Goal: Task Accomplishment & Management: Complete application form

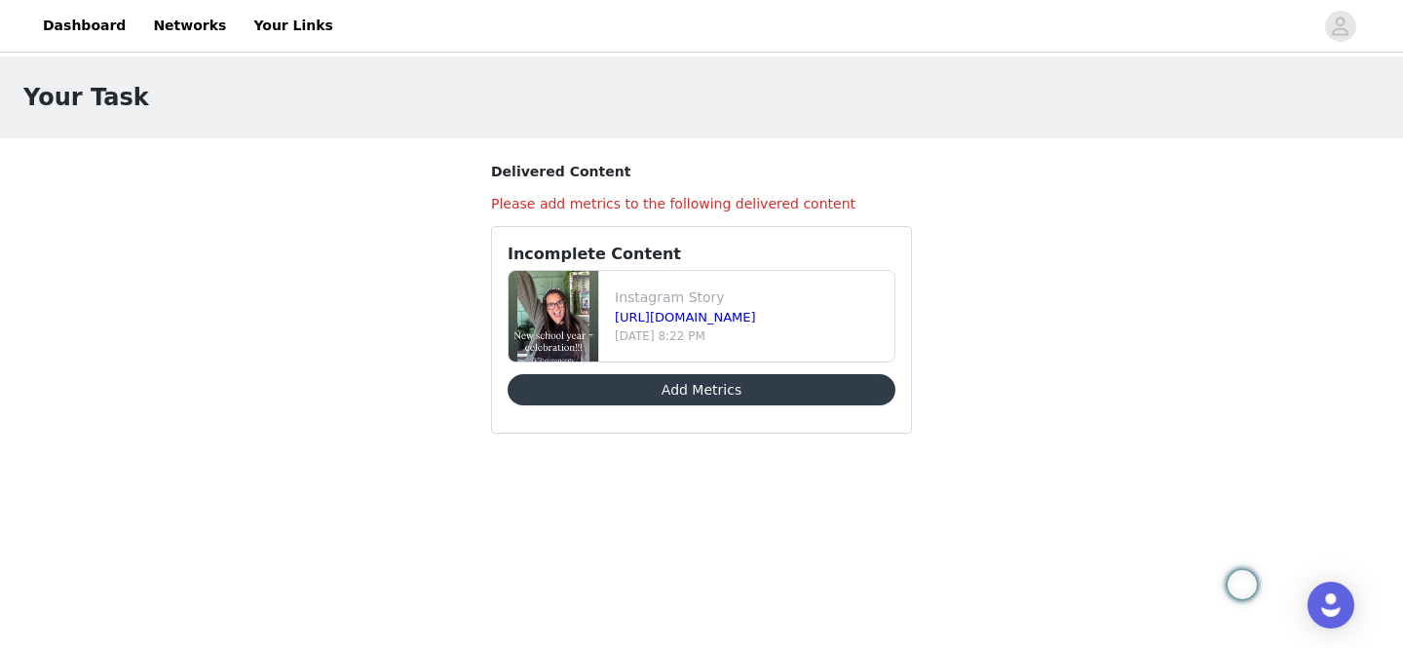
click at [666, 397] on button "Add Metrics" at bounding box center [702, 389] width 388 height 31
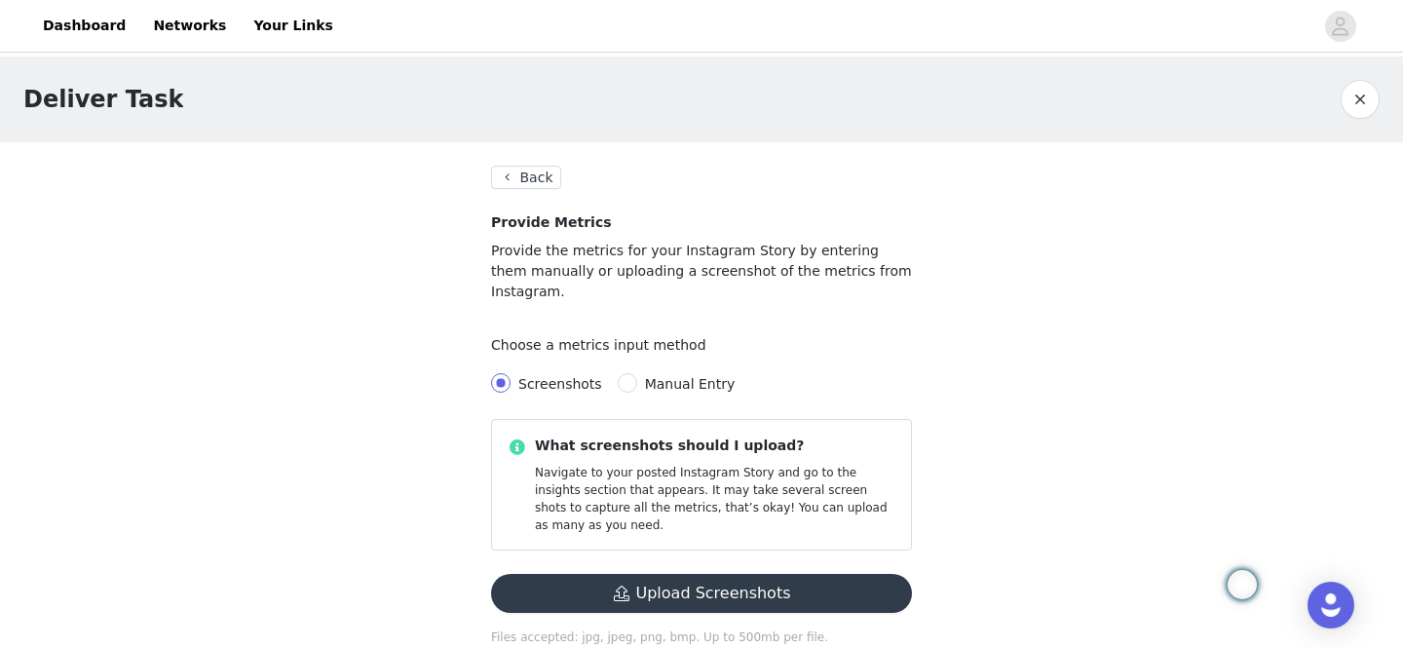
scroll to position [7, 0]
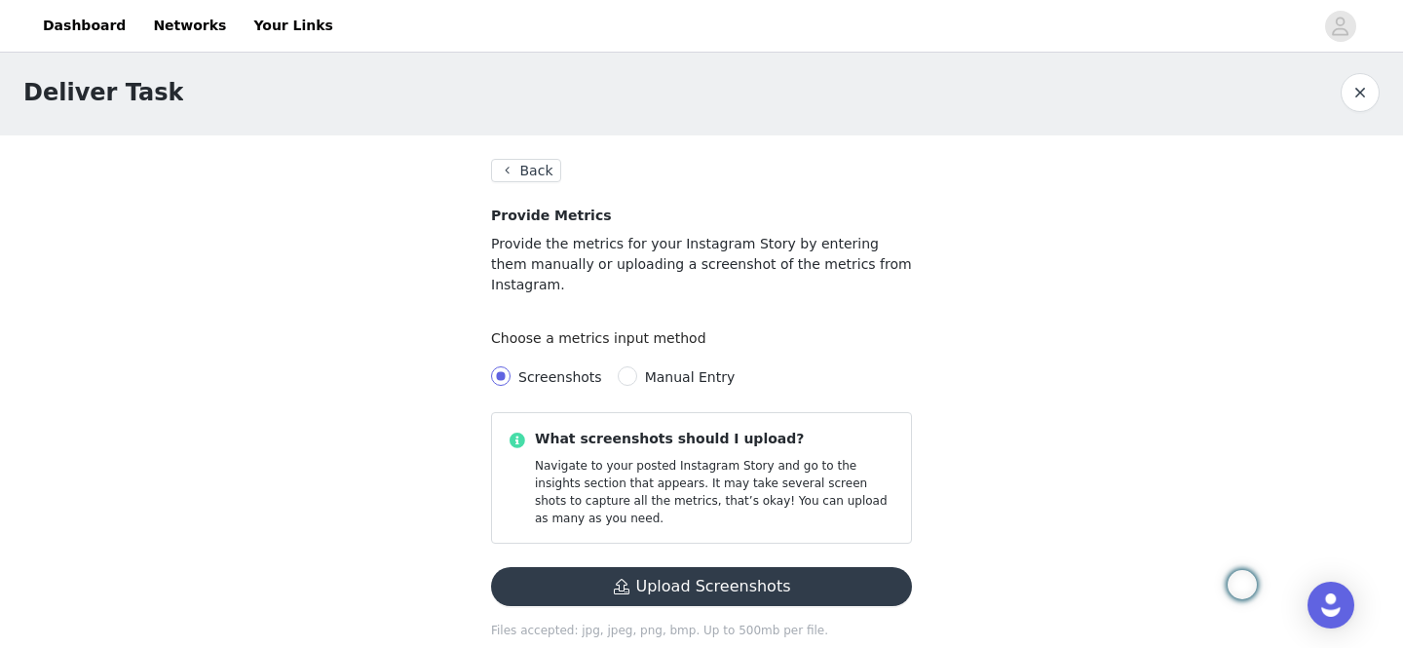
click at [689, 369] on span "Manual Entry" at bounding box center [690, 377] width 91 height 16
click at [637, 366] on input "Manual Entry" at bounding box center [627, 375] width 19 height 19
radio input "true"
radio input "false"
radio input "true"
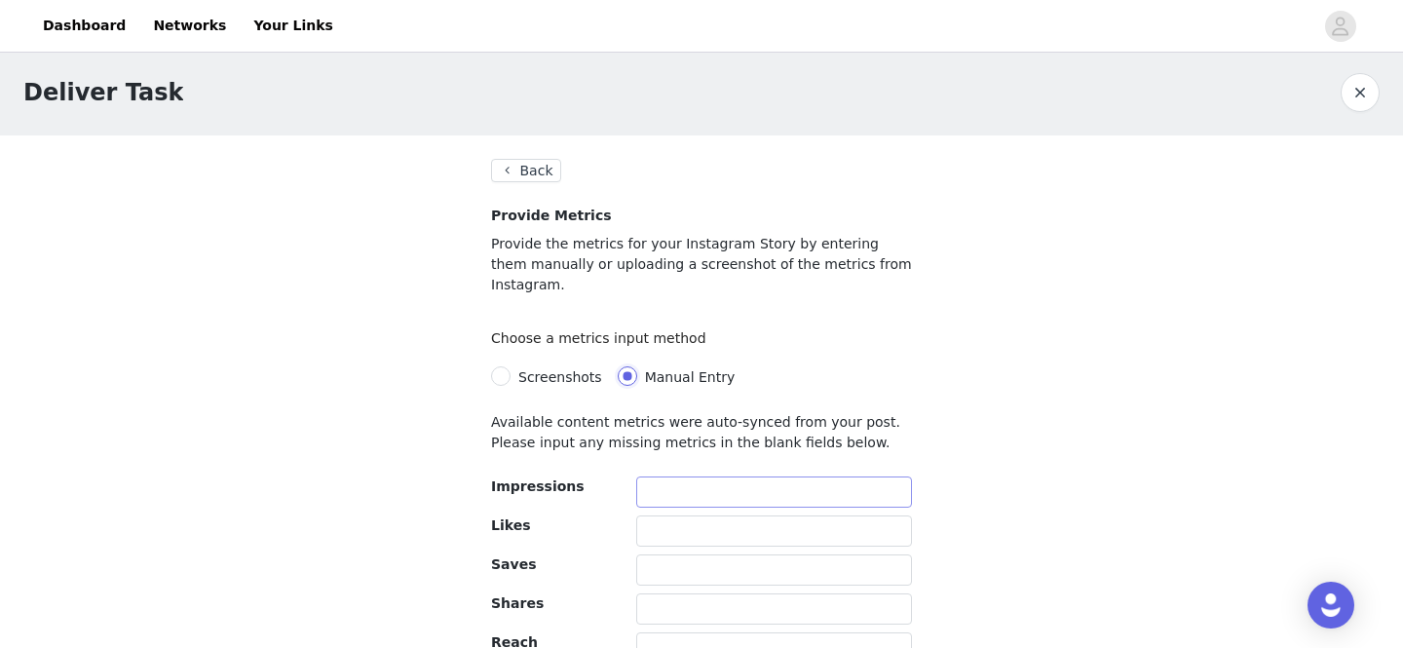
scroll to position [134, 0]
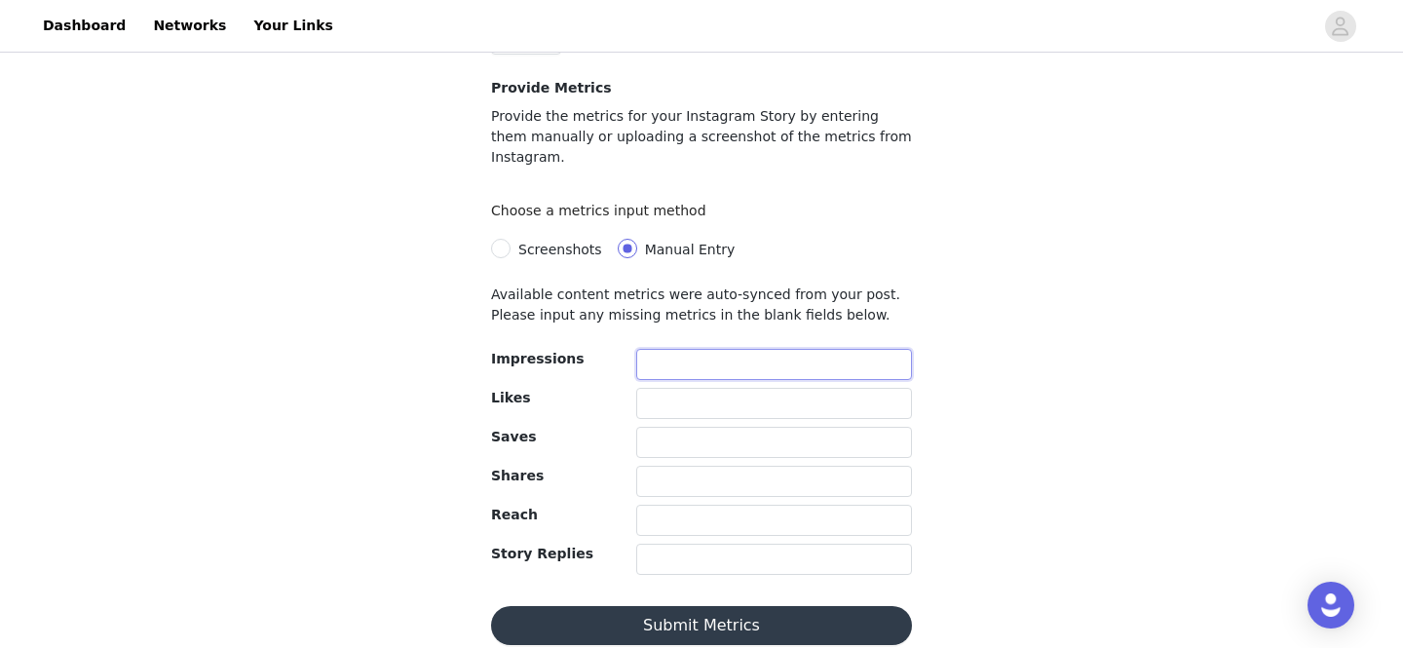
click at [693, 349] on input "text" at bounding box center [774, 364] width 276 height 31
click at [537, 242] on span "Screenshots" at bounding box center [560, 250] width 84 height 16
click at [511, 239] on input "Screenshots" at bounding box center [500, 248] width 19 height 19
radio input "true"
radio input "false"
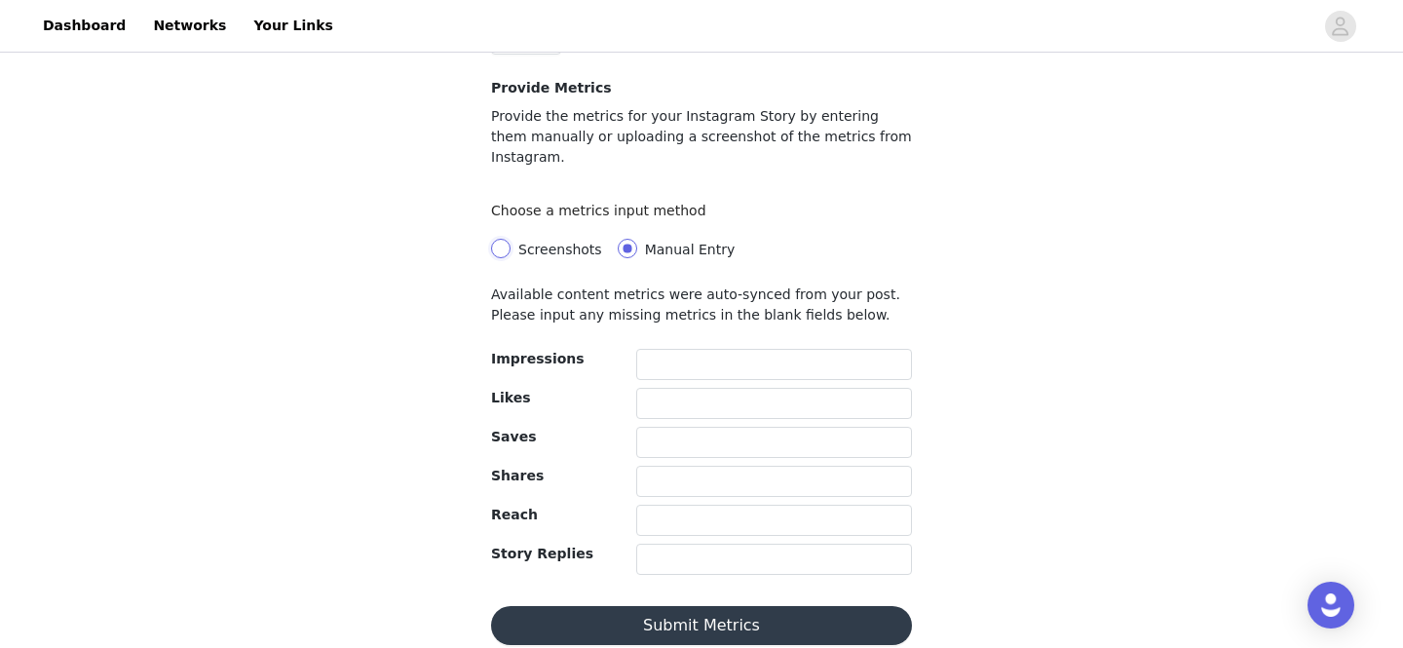
scroll to position [7, 0]
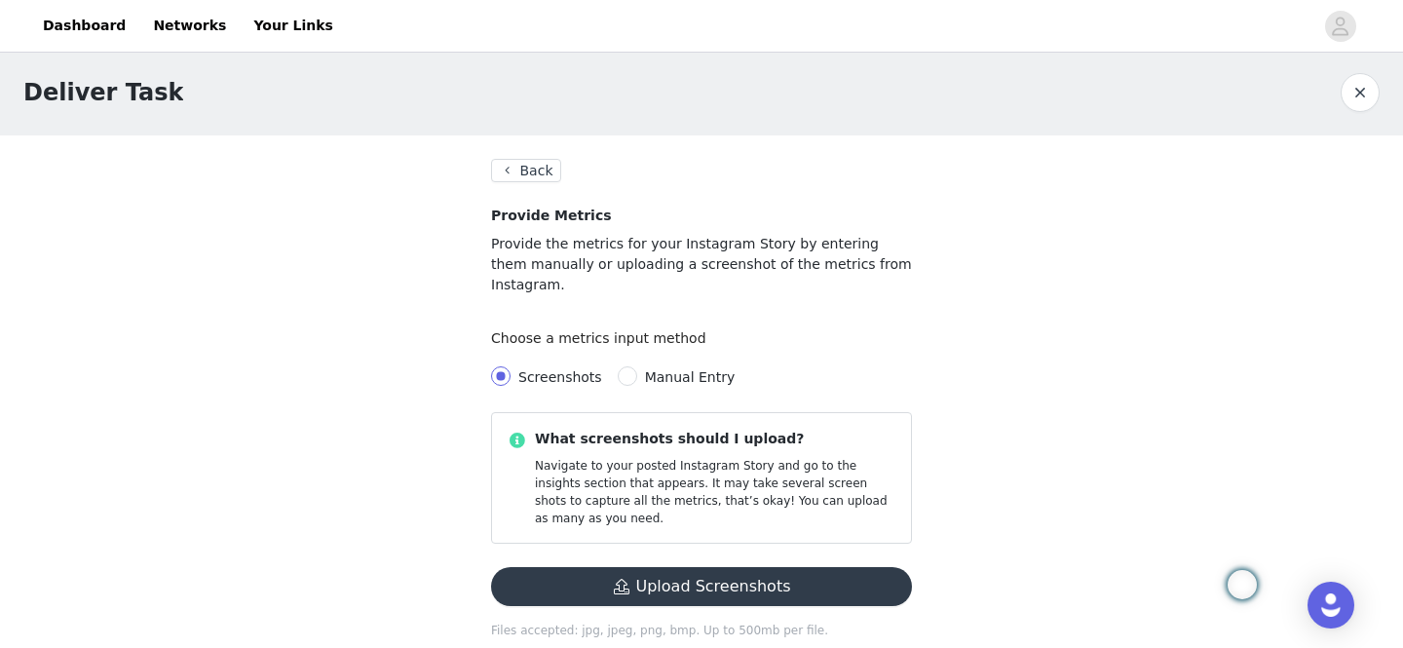
click at [637, 567] on button "Upload Screenshots" at bounding box center [701, 586] width 421 height 39
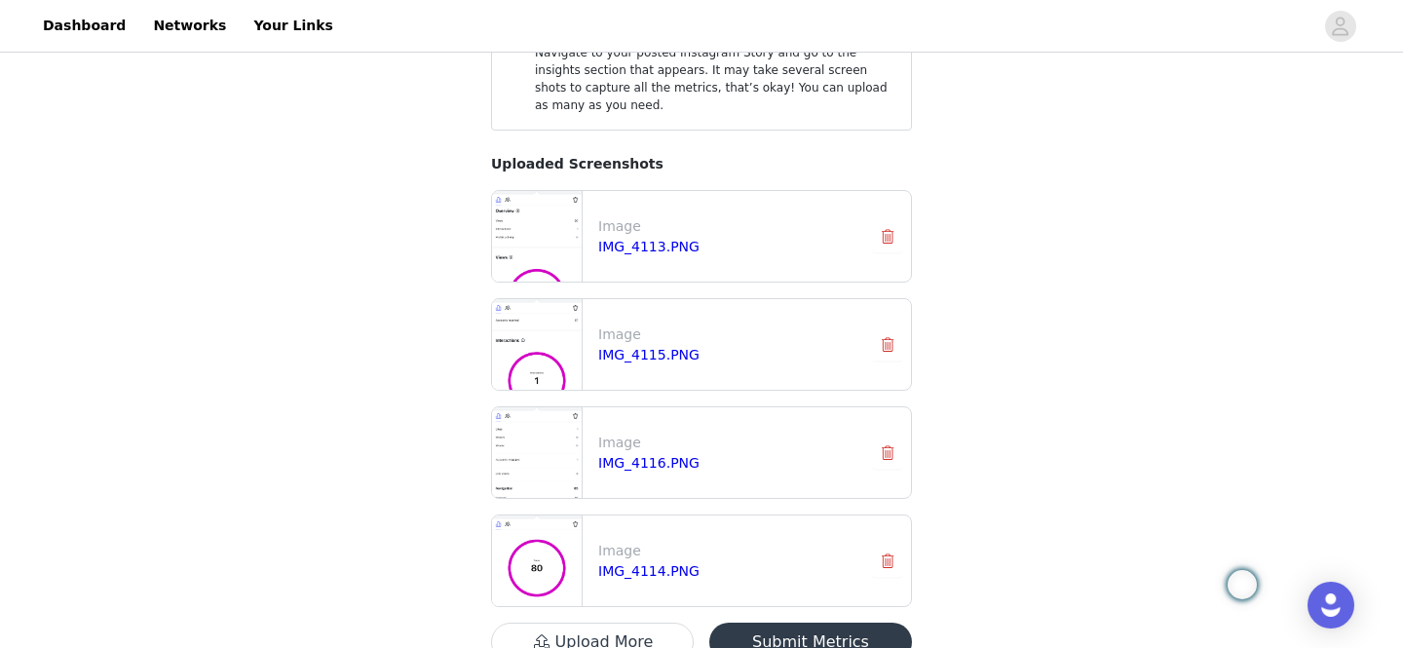
scroll to position [475, 0]
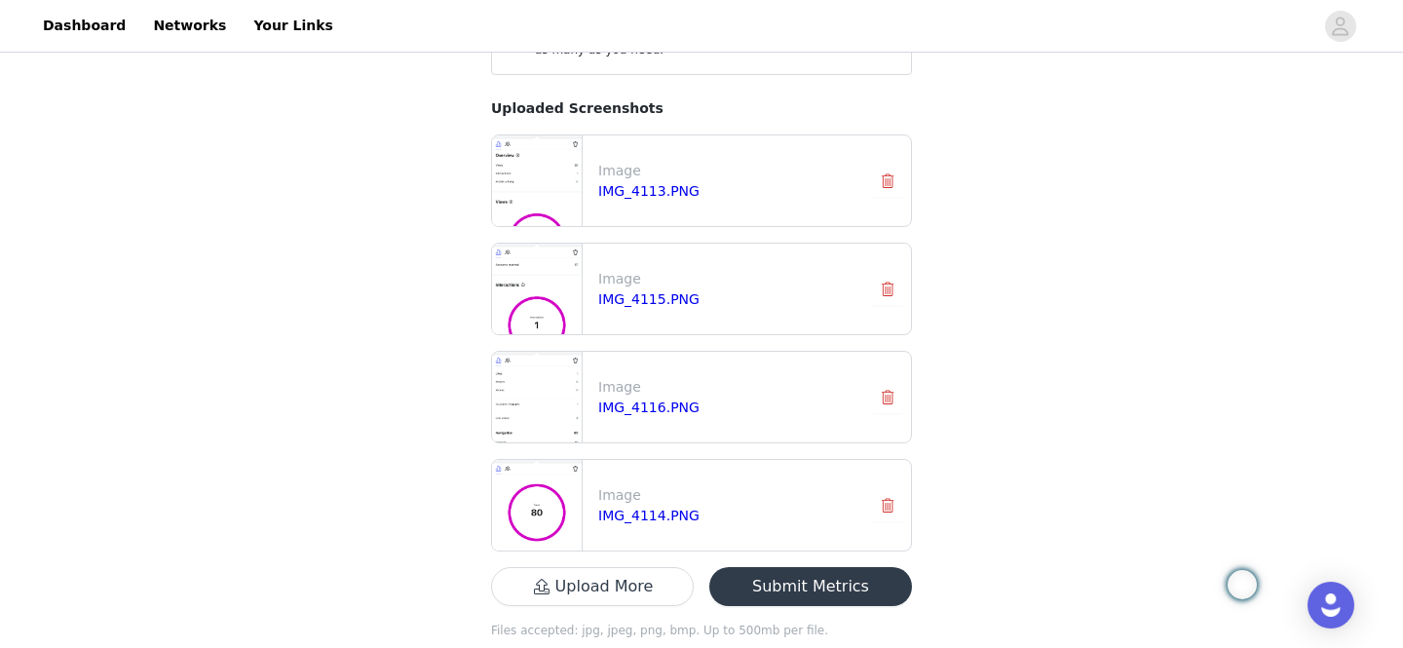
click at [803, 567] on button "Submit Metrics" at bounding box center [810, 586] width 203 height 39
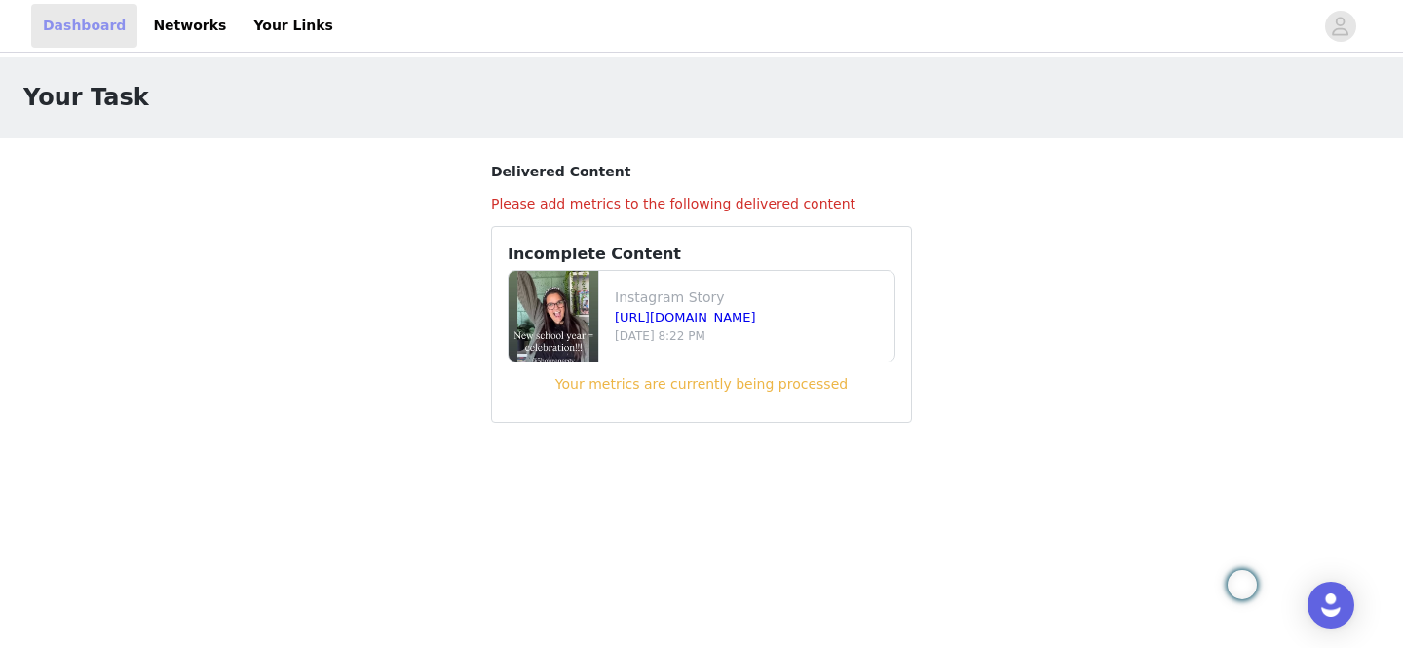
click at [80, 20] on link "Dashboard" at bounding box center [84, 26] width 106 height 44
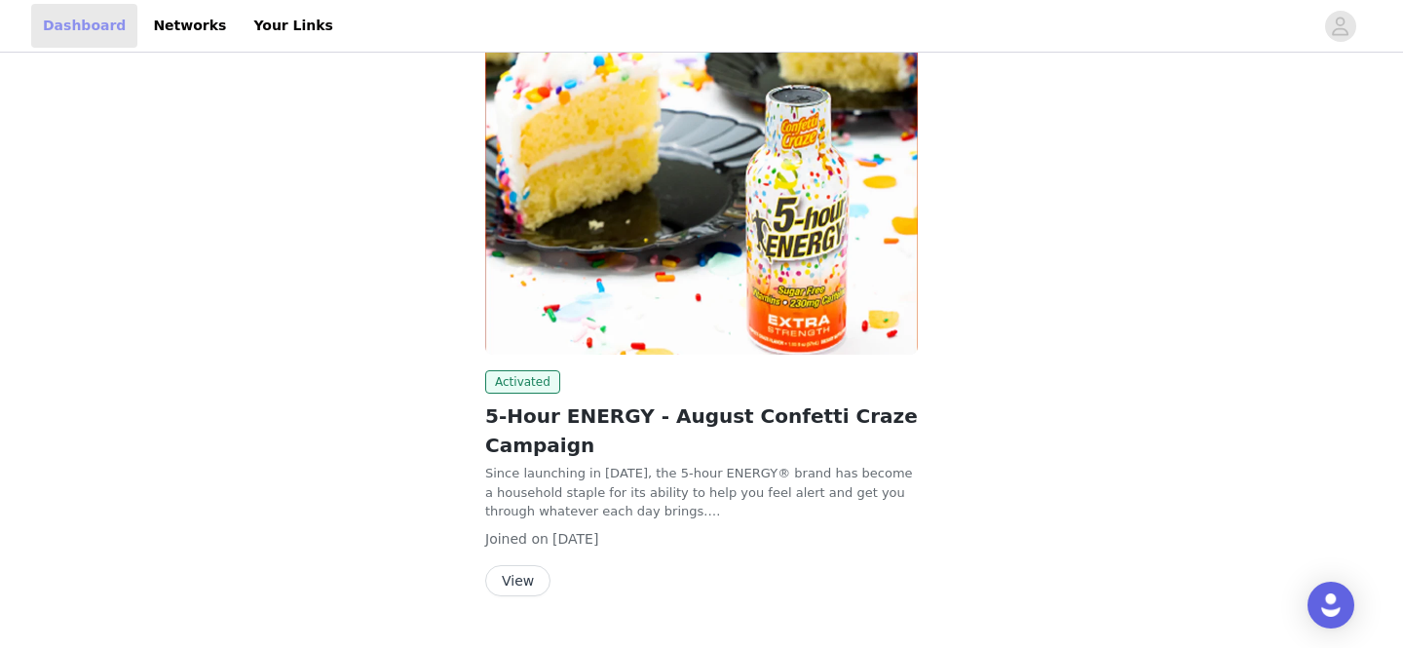
scroll to position [188, 0]
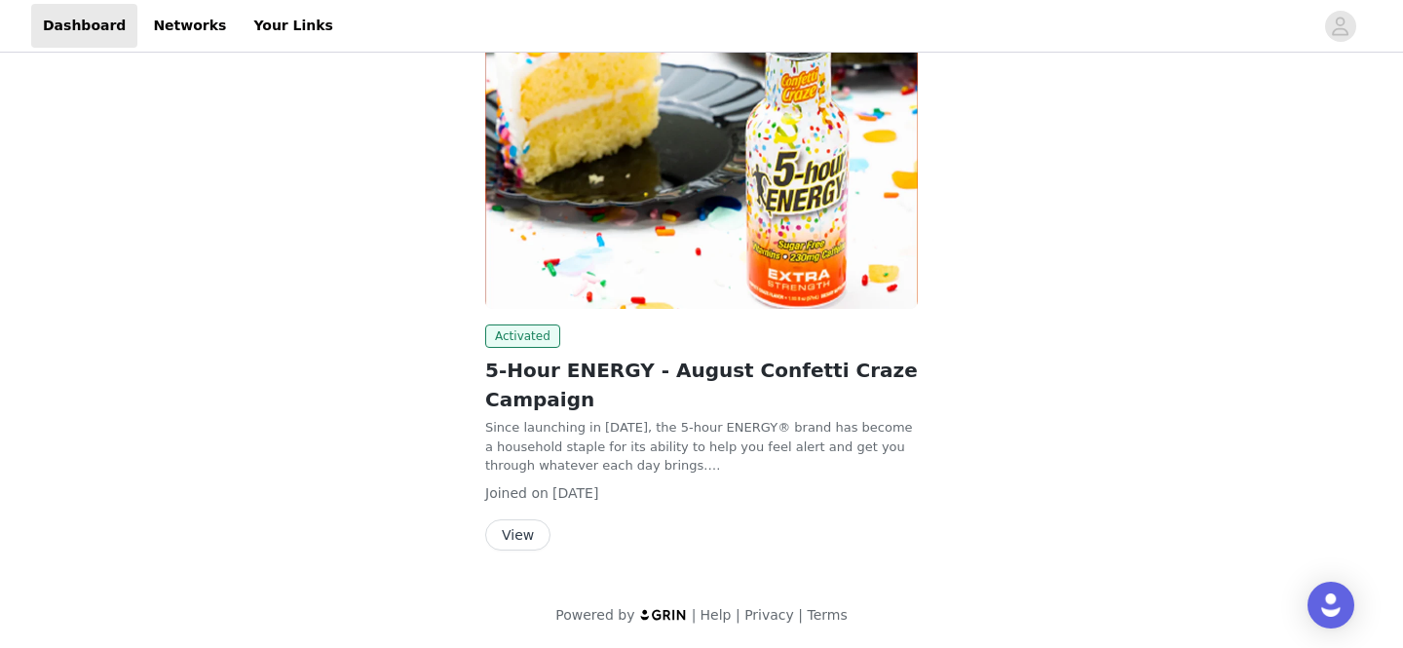
click at [512, 535] on button "View" at bounding box center [517, 534] width 65 height 31
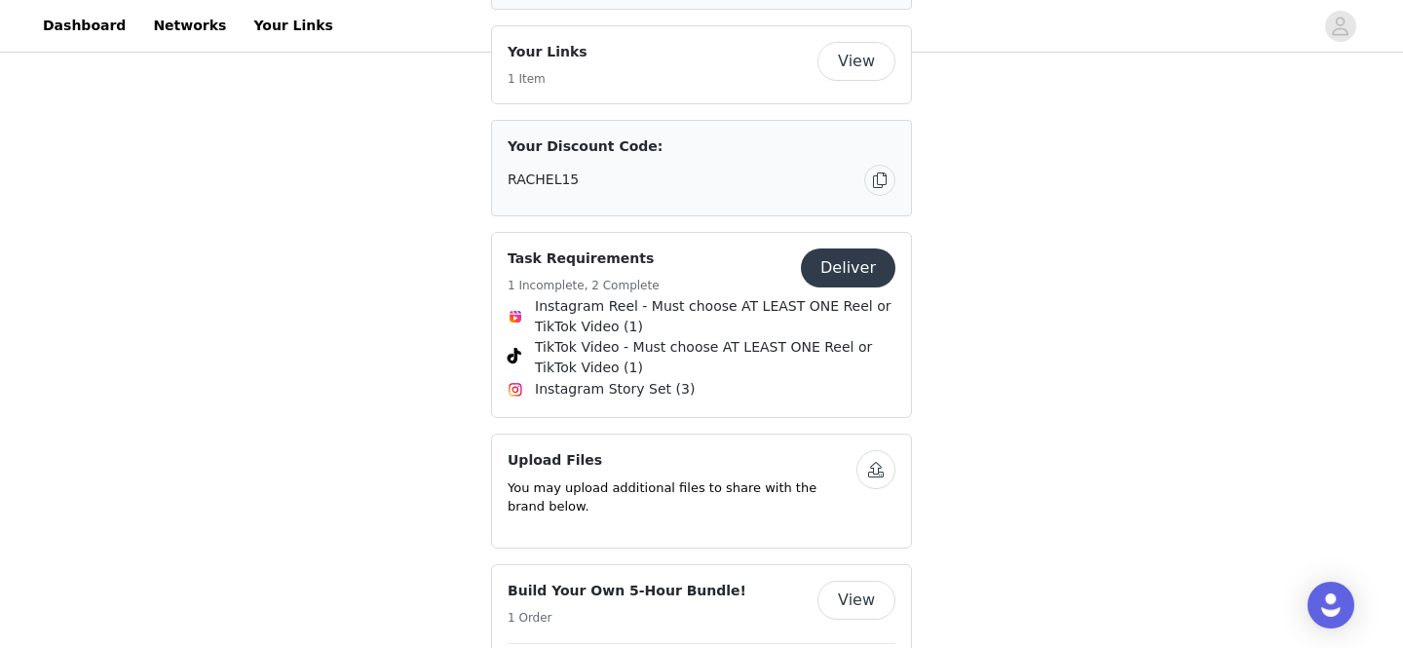
scroll to position [1040, 0]
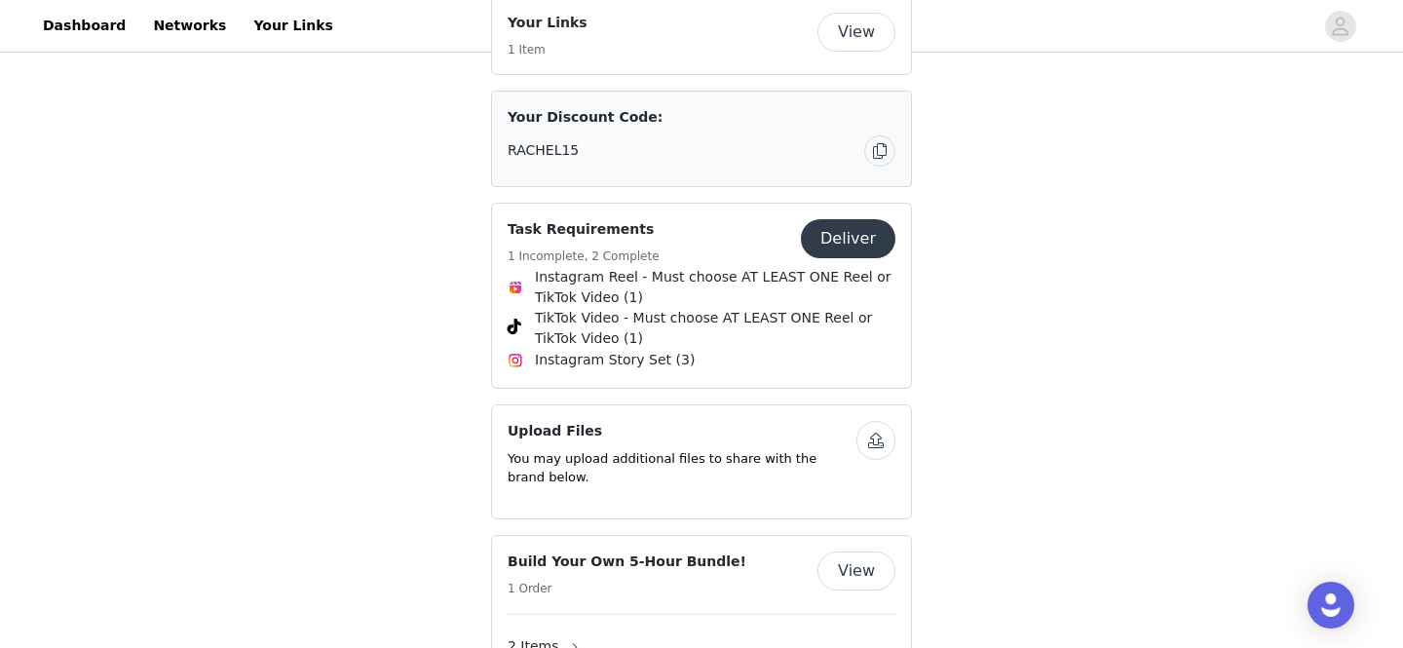
click at [859, 220] on button "Deliver" at bounding box center [848, 238] width 95 height 39
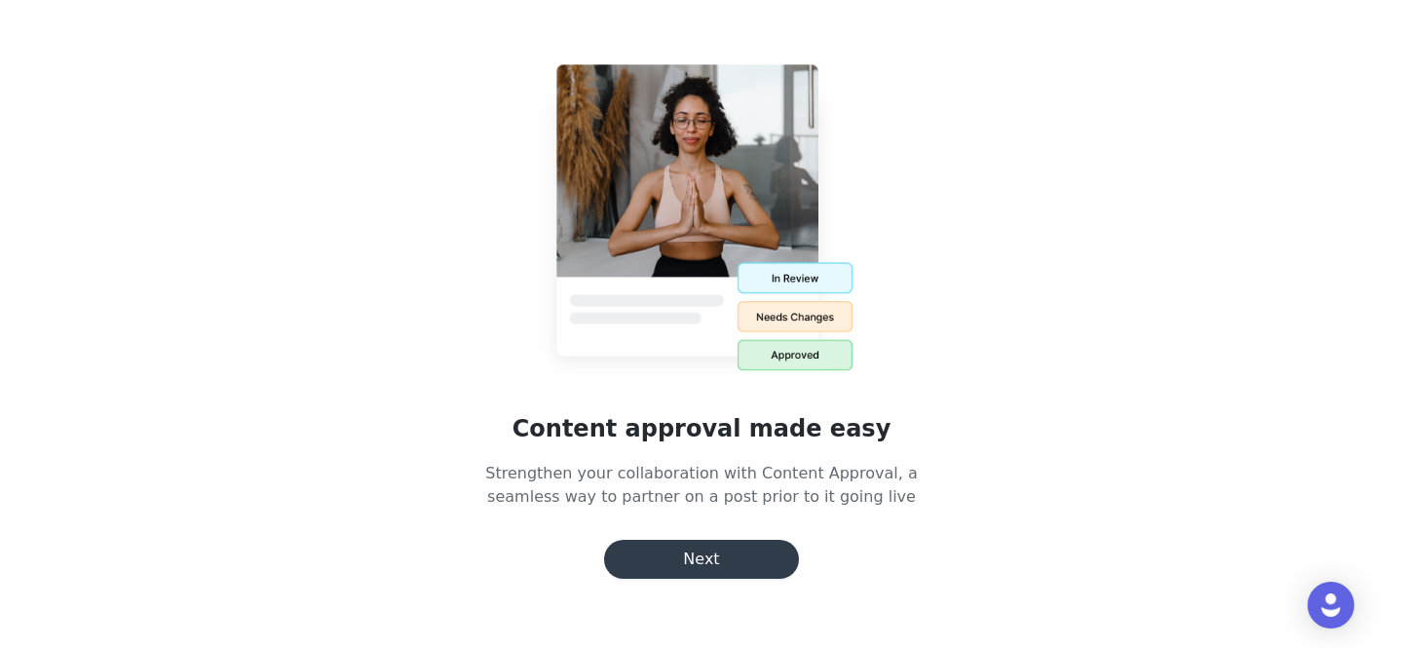
scroll to position [140, 0]
click at [729, 560] on button "Next" at bounding box center [701, 559] width 195 height 39
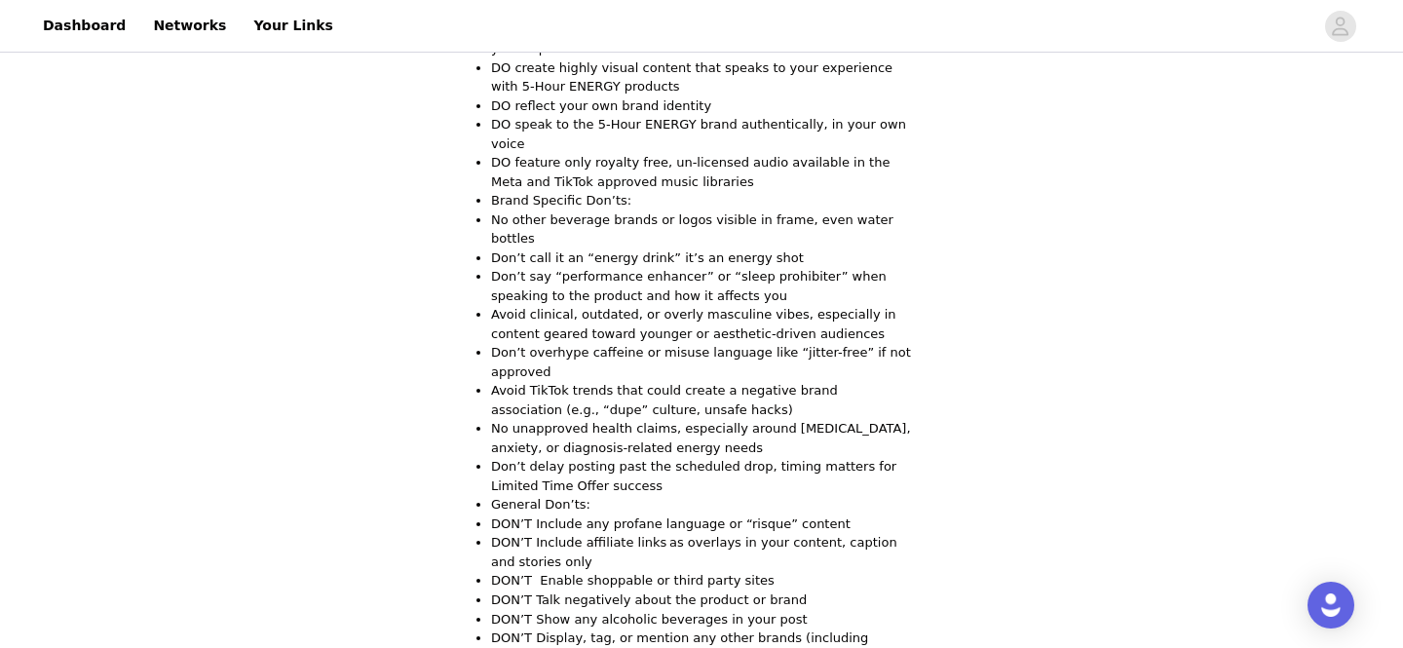
scroll to position [3521, 0]
